Goal: Task Accomplishment & Management: Complete application form

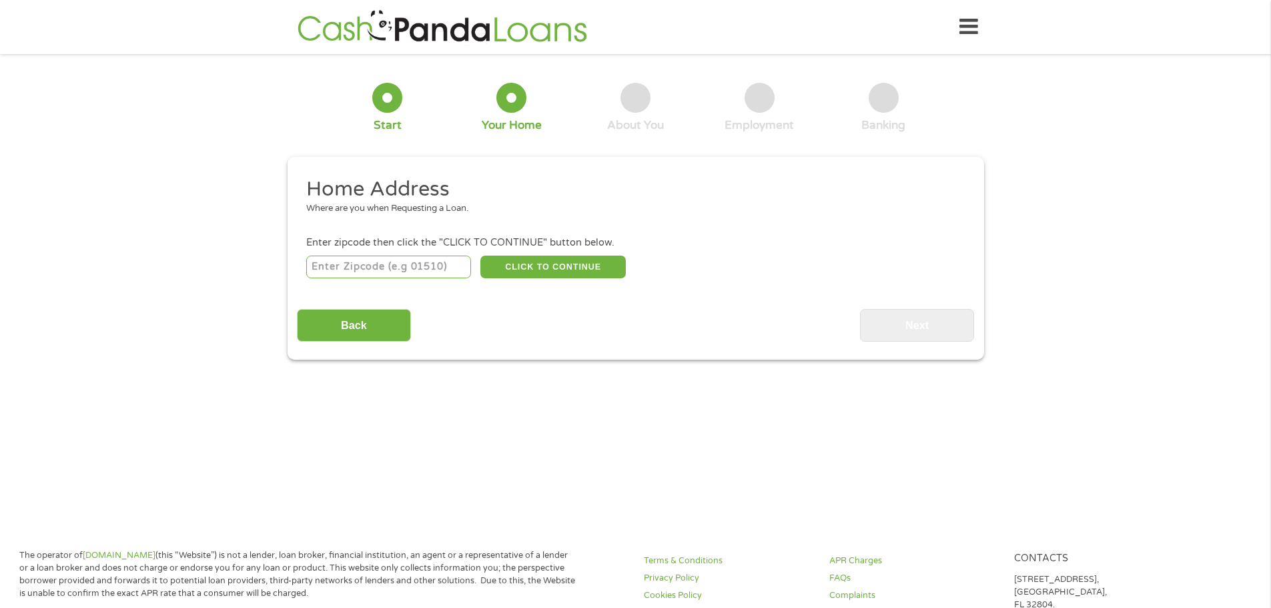
click at [367, 264] on input "number" at bounding box center [388, 267] width 165 height 23
type input "22980"
click at [574, 266] on button "CLICK TO CONTINUE" at bounding box center [552, 267] width 145 height 23
type input "22980"
type input "Waynesboro"
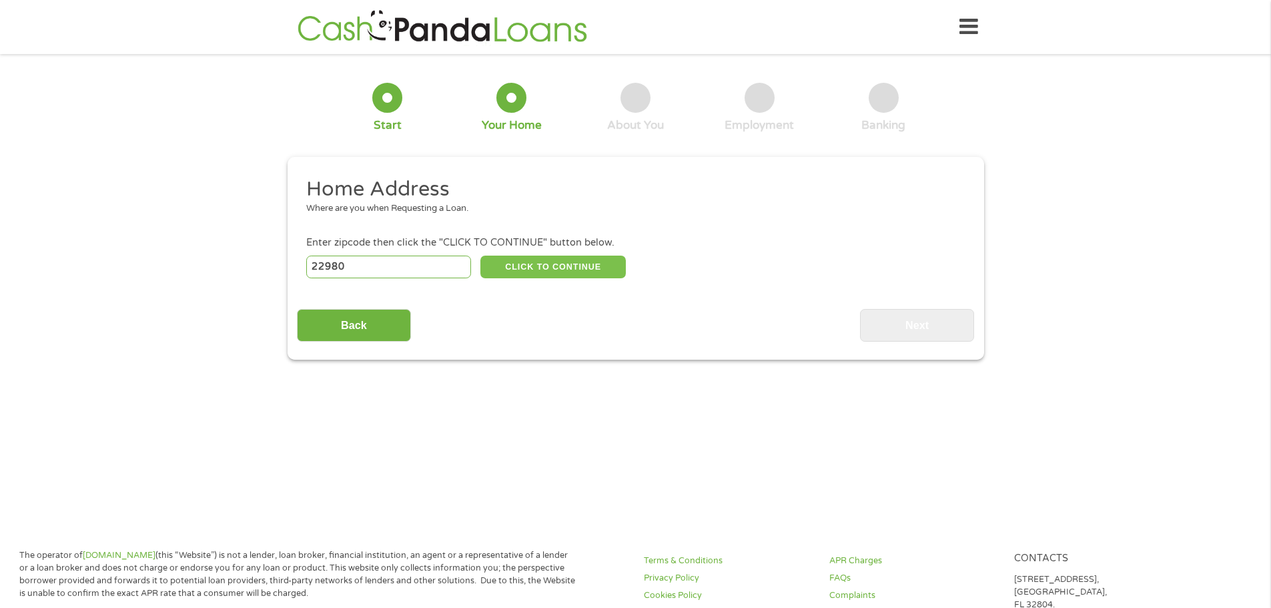
select select "[US_STATE]"
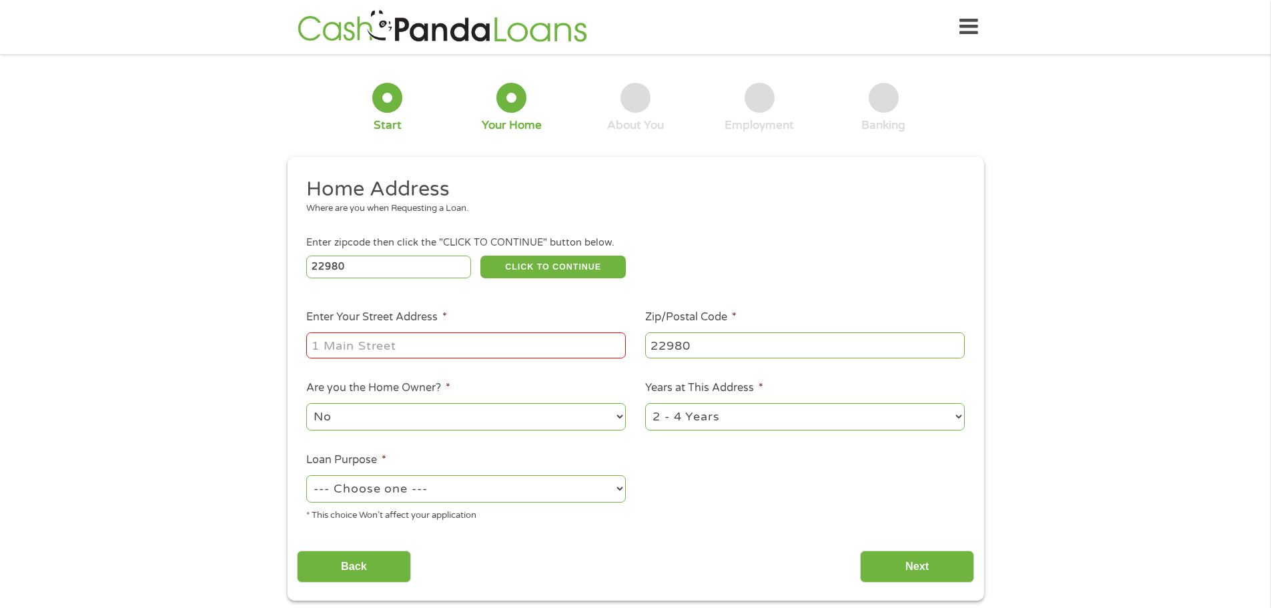
click at [408, 336] on input "Enter Your Street Address *" at bounding box center [466, 344] width 320 height 25
type input "[STREET_ADDRESS][PERSON_NAME]"
click at [755, 420] on select "1 Year or less 1 - 2 Years 2 - 4 Years Over 4 Years" at bounding box center [805, 416] width 320 height 27
select select "60months"
click at [645, 403] on select "1 Year or less 1 - 2 Years 2 - 4 Years Over 4 Years" at bounding box center [805, 416] width 320 height 27
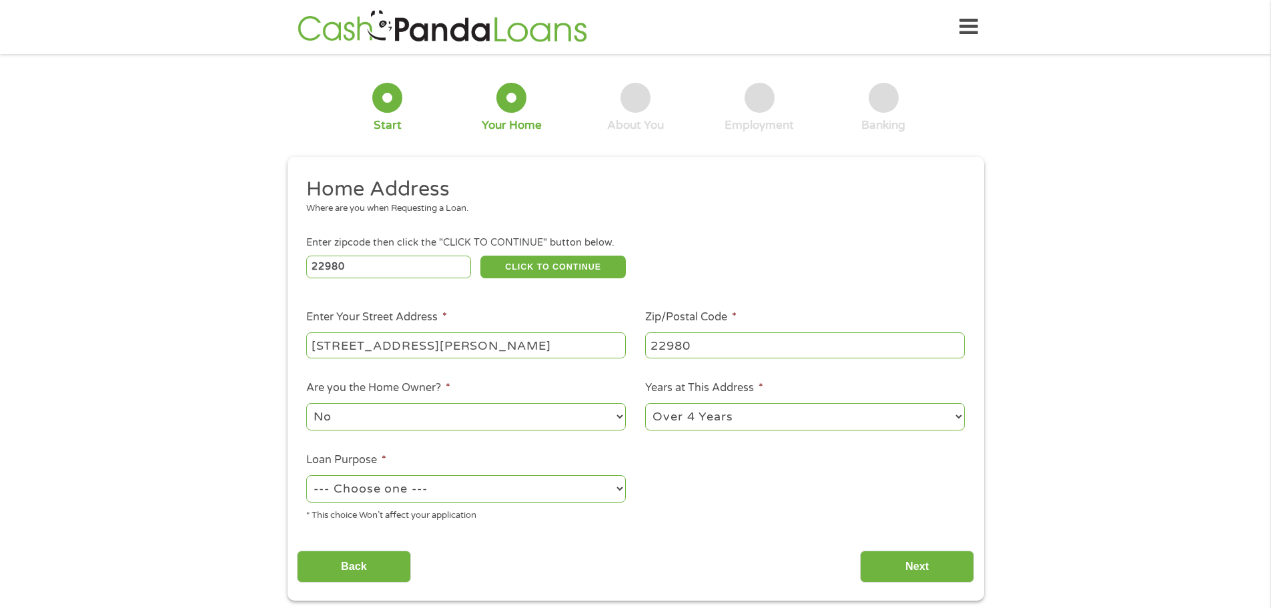
click at [505, 493] on select "--- Choose one --- Pay Bills Debt Consolidation Home Improvement Major Purchase…" at bounding box center [466, 488] width 320 height 27
select select "other"
click at [306, 475] on select "--- Choose one --- Pay Bills Debt Consolidation Home Improvement Major Purchase…" at bounding box center [466, 488] width 320 height 27
click at [957, 561] on input "Next" at bounding box center [917, 567] width 114 height 33
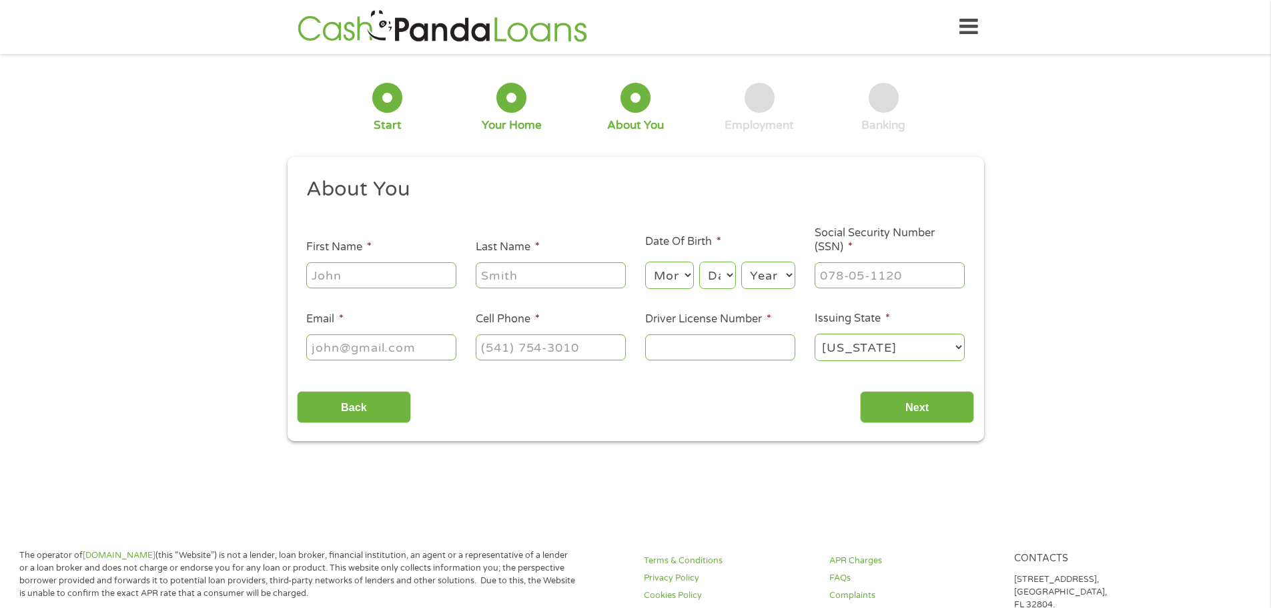
scroll to position [5, 5]
click at [414, 288] on div at bounding box center [381, 275] width 150 height 31
click at [412, 277] on input "First Name *" at bounding box center [381, 274] width 150 height 25
type input "[PERSON_NAME]"
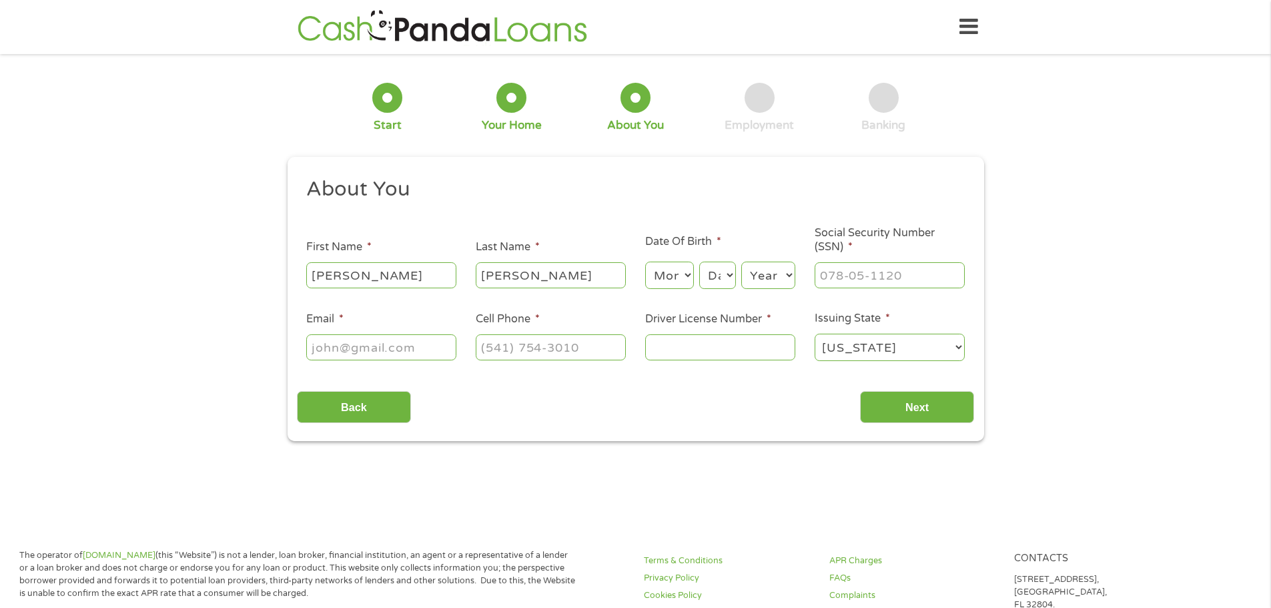
type input "[EMAIL_ADDRESS][DOMAIN_NAME]"
type input "[PHONE_NUMBER]"
click at [683, 273] on select "Month 1 2 3 4 5 6 7 8 9 10 11 12" at bounding box center [669, 275] width 49 height 27
select select "5"
click at [645, 262] on select "Month 1 2 3 4 5 6 7 8 9 10 11 12" at bounding box center [669, 275] width 49 height 27
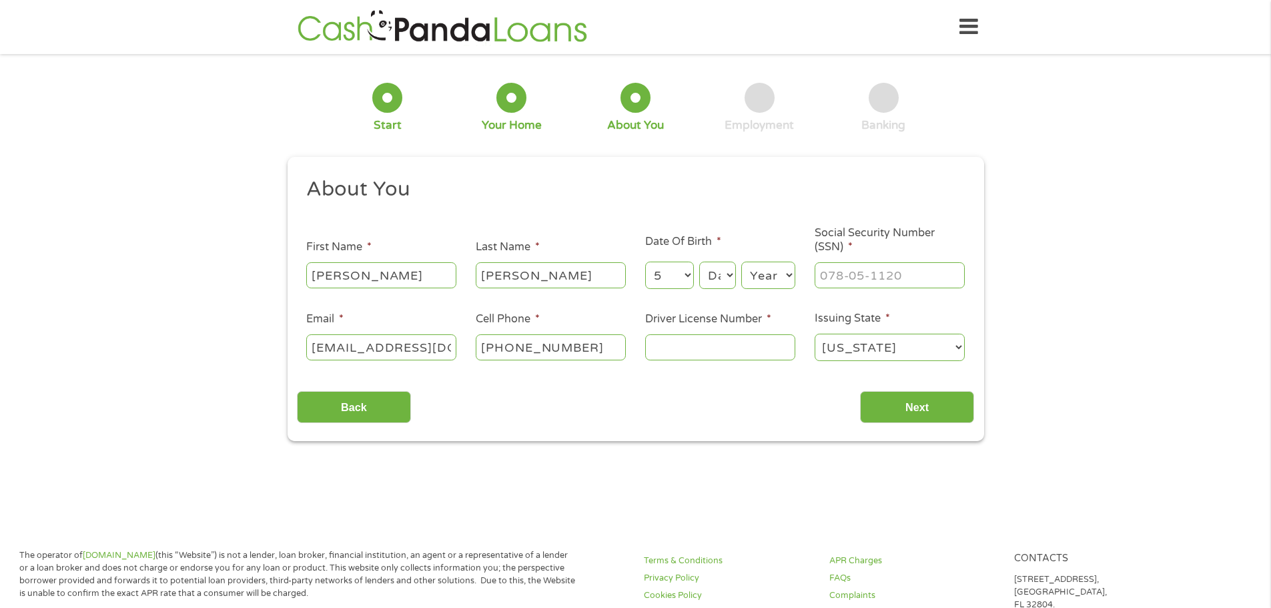
click at [730, 267] on select "Day 1 2 3 4 5 6 7 8 9 10 11 12 13 14 15 16 17 18 19 20 21 22 23 24 25 26 27 28 …" at bounding box center [717, 275] width 36 height 27
select select "10"
click at [699, 262] on select "Day 1 2 3 4 5 6 7 8 9 10 11 12 13 14 15 16 17 18 19 20 21 22 23 24 25 26 27 28 …" at bounding box center [717, 275] width 36 height 27
click at [748, 270] on select "Year [DATE] 2006 2005 2004 2003 2002 2001 2000 1999 1998 1997 1996 1995 1994 19…" at bounding box center [768, 275] width 54 height 27
select select "1978"
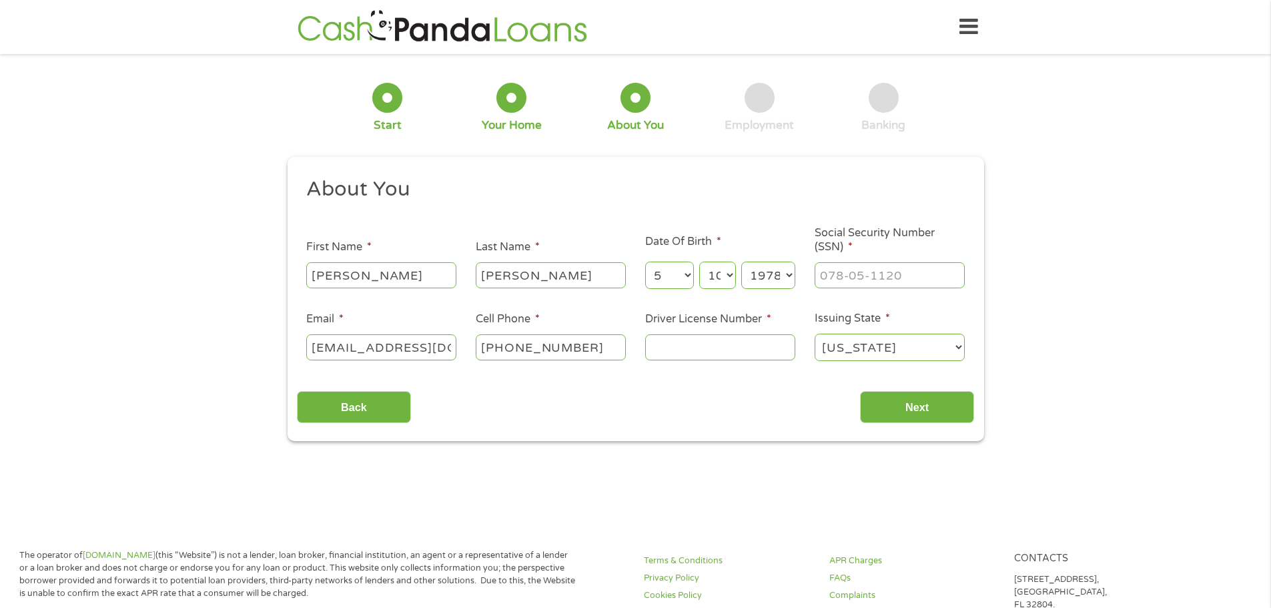
click at [741, 262] on select "Year [DATE] 2006 2005 2004 2003 2002 2001 2000 1999 1998 1997 1996 1995 1994 19…" at bounding box center [768, 275] width 54 height 27
click at [832, 277] on input "___-__-____" at bounding box center [890, 274] width 150 height 25
type input "225-17-8419"
click at [720, 352] on input "Driver License Number *" at bounding box center [720, 346] width 150 height 25
click at [714, 346] on input "Driver License Number *" at bounding box center [720, 346] width 150 height 25
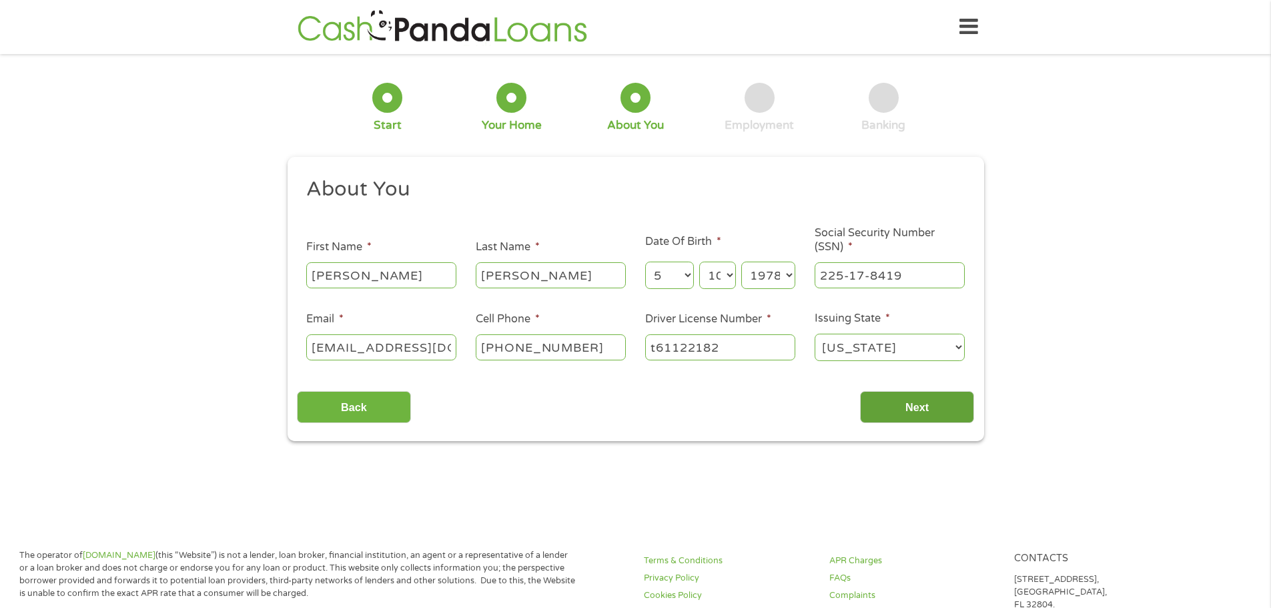
type input "t61122182"
click at [929, 411] on input "Next" at bounding box center [917, 407] width 114 height 33
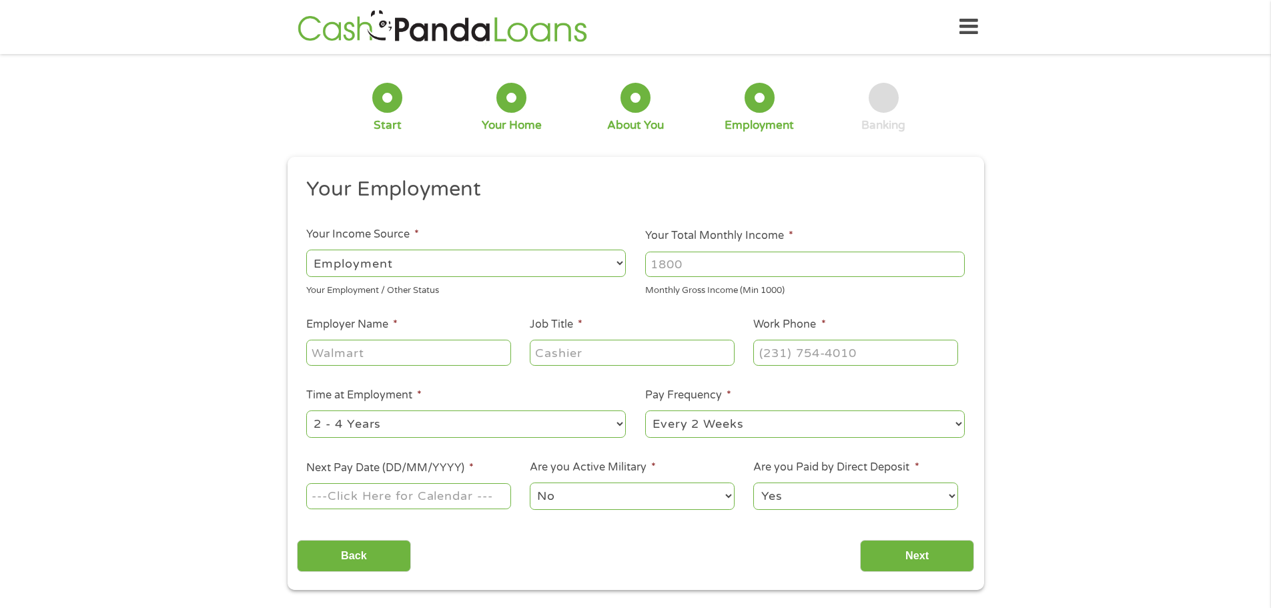
click at [751, 274] on input "Your Total Monthly Income *" at bounding box center [805, 264] width 320 height 25
type input "4100"
click at [416, 359] on input "Employer Name *" at bounding box center [408, 352] width 204 height 25
click at [396, 350] on input "Employer Name *" at bounding box center [408, 352] width 204 height 25
type input "[PERSON_NAME]"
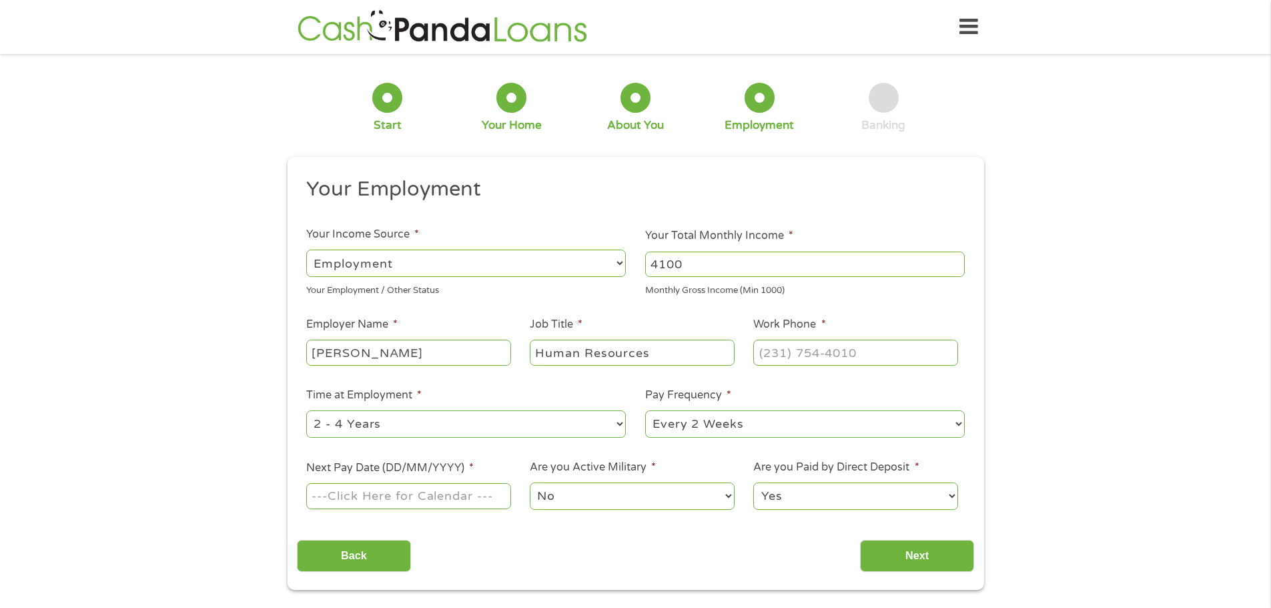
type input "Human Resources"
type input "[PHONE_NUMBER]"
click at [463, 435] on select "--- Choose one --- 1 Year or less 1 - 2 Years 2 - 4 Years Over 4 Years" at bounding box center [466, 423] width 320 height 27
select select "60months"
click at [306, 410] on select "--- Choose one --- 1 Year or less 1 - 2 Years 2 - 4 Years Over 4 Years" at bounding box center [466, 423] width 320 height 27
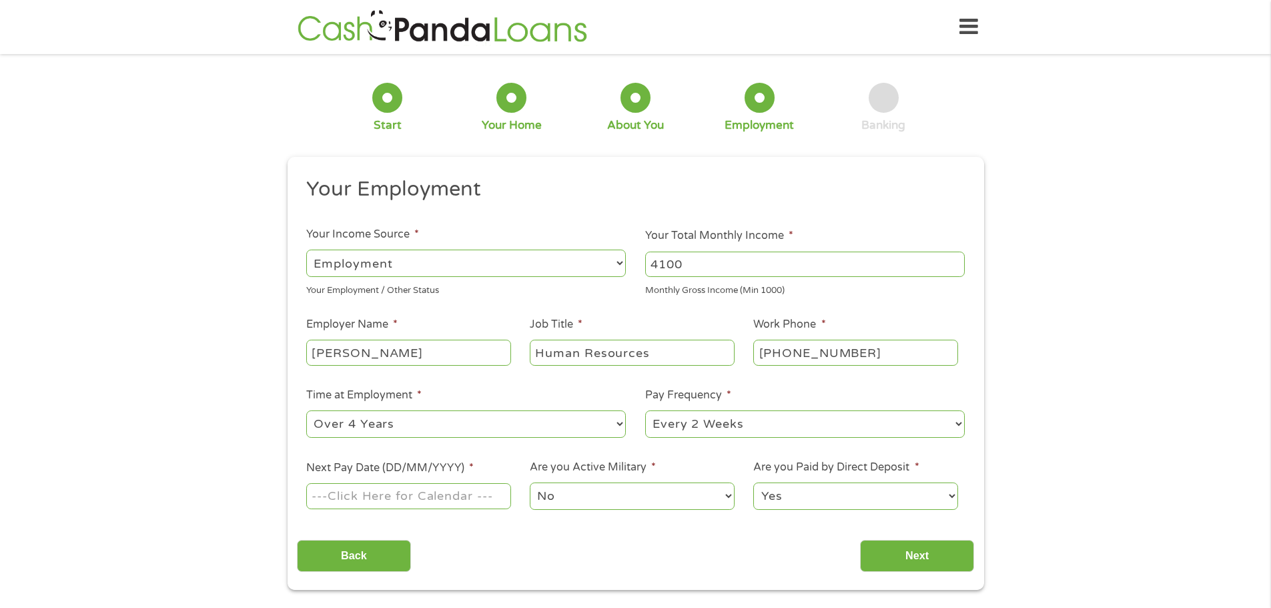
click at [366, 503] on input "Next Pay Date (DD/MM/YYYY) *" at bounding box center [408, 495] width 204 height 25
type input "[DATE]"
click at [882, 557] on input "Next" at bounding box center [917, 556] width 114 height 33
